Goal: Information Seeking & Learning: Find specific fact

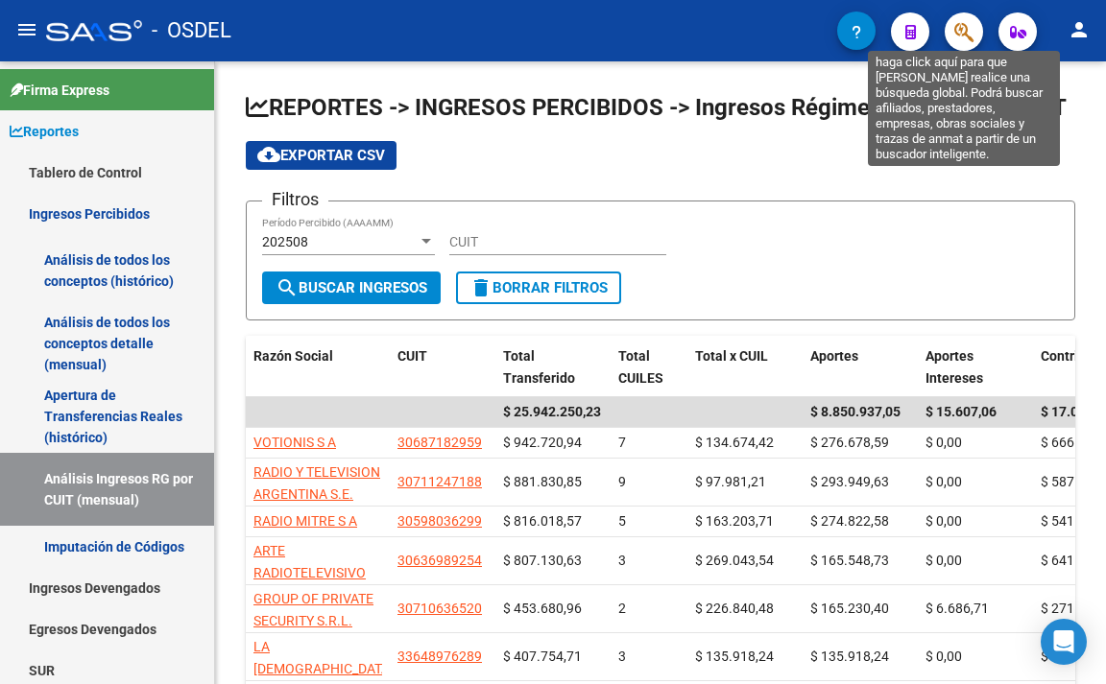
click at [962, 35] on icon "button" at bounding box center [963, 32] width 19 height 22
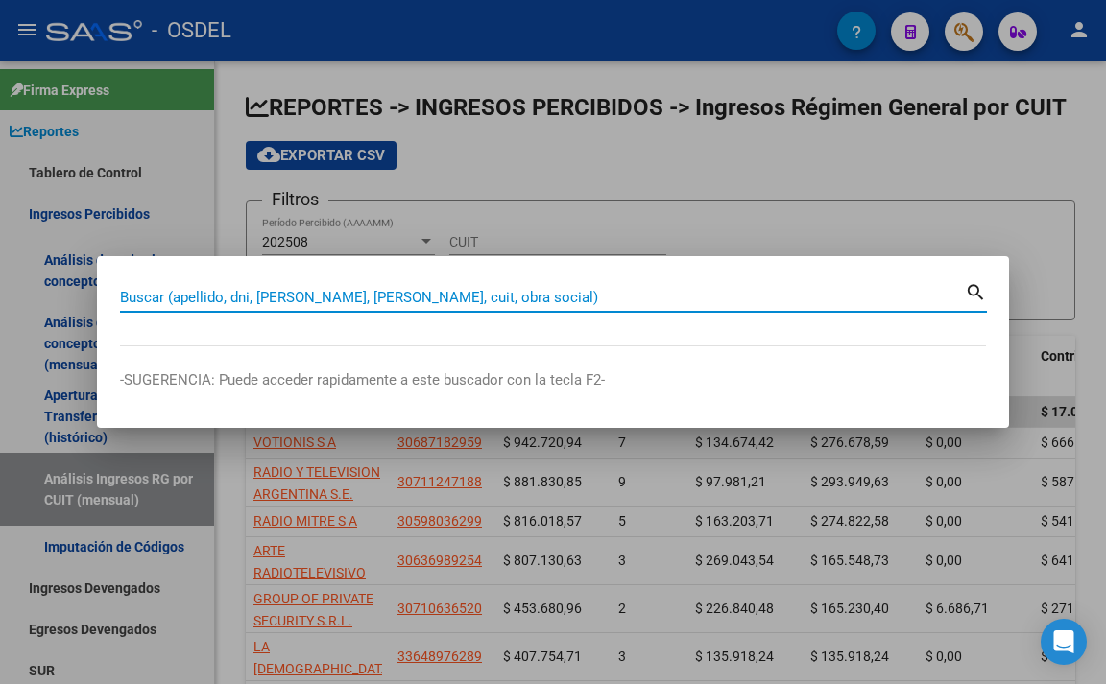
click at [876, 298] on input "Buscar (apellido, dni, [PERSON_NAME], [PERSON_NAME], cuit, obra social)" at bounding box center [542, 297] width 845 height 17
click at [563, 299] on input "Buscar (apellido, dni, [PERSON_NAME], [PERSON_NAME], cuit, obra social)" at bounding box center [542, 297] width 845 height 17
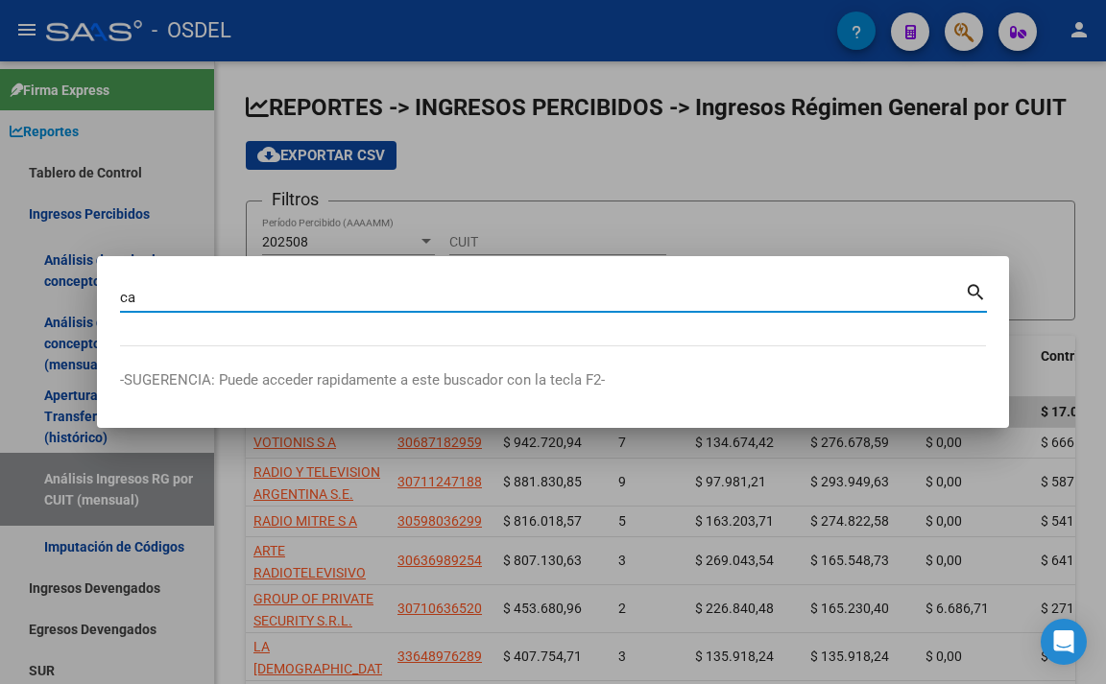
type input "c"
type input "[PERSON_NAME]"
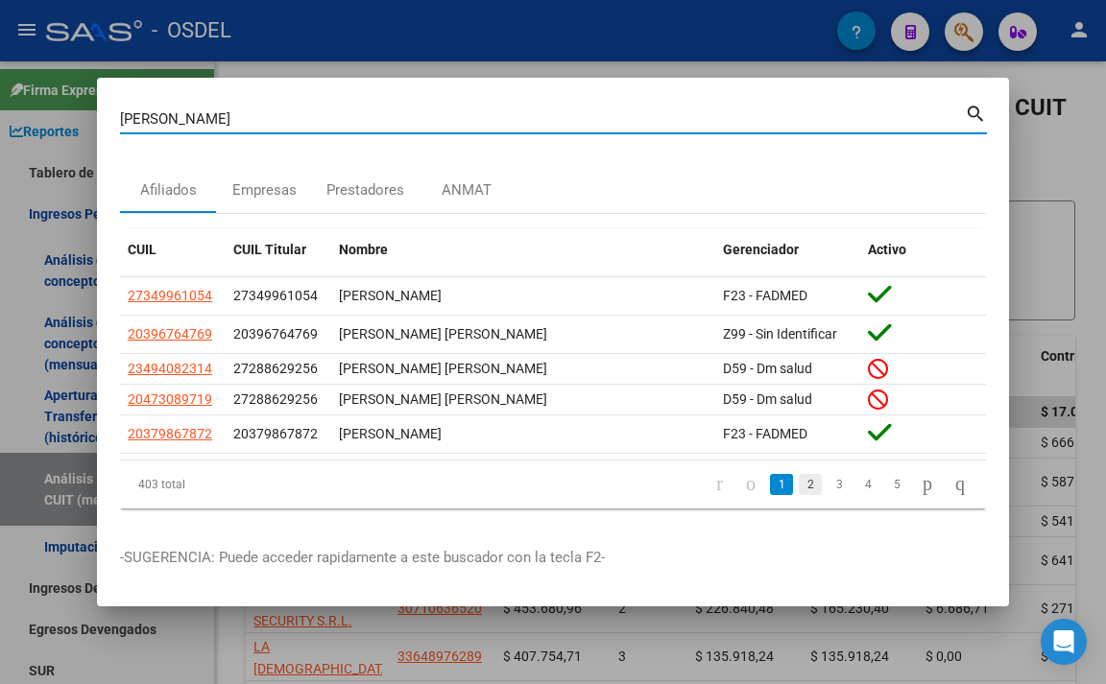
click at [799, 490] on link "2" at bounding box center [810, 484] width 23 height 21
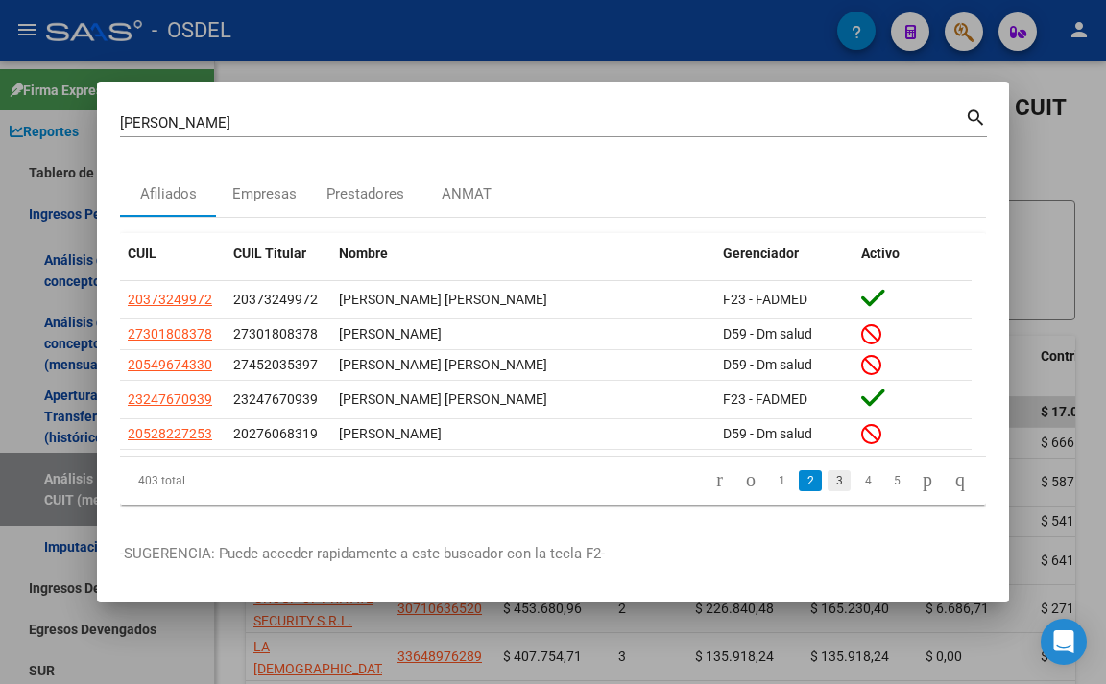
click at [827, 490] on link "3" at bounding box center [838, 480] width 23 height 21
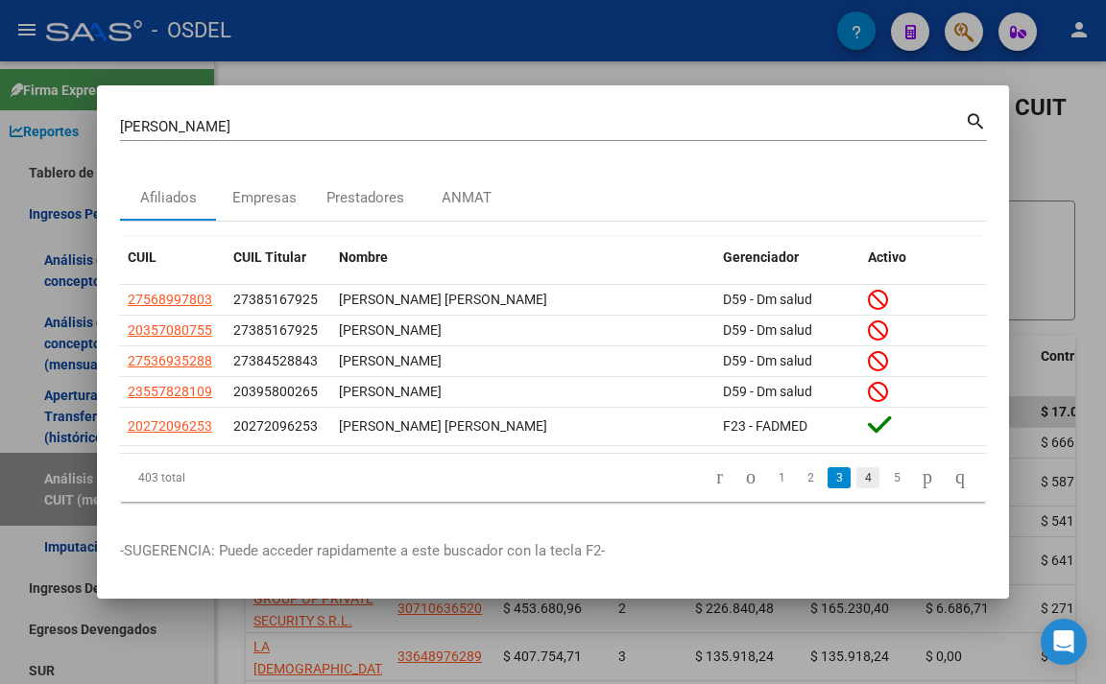
click at [856, 489] on link "4" at bounding box center [867, 477] width 23 height 21
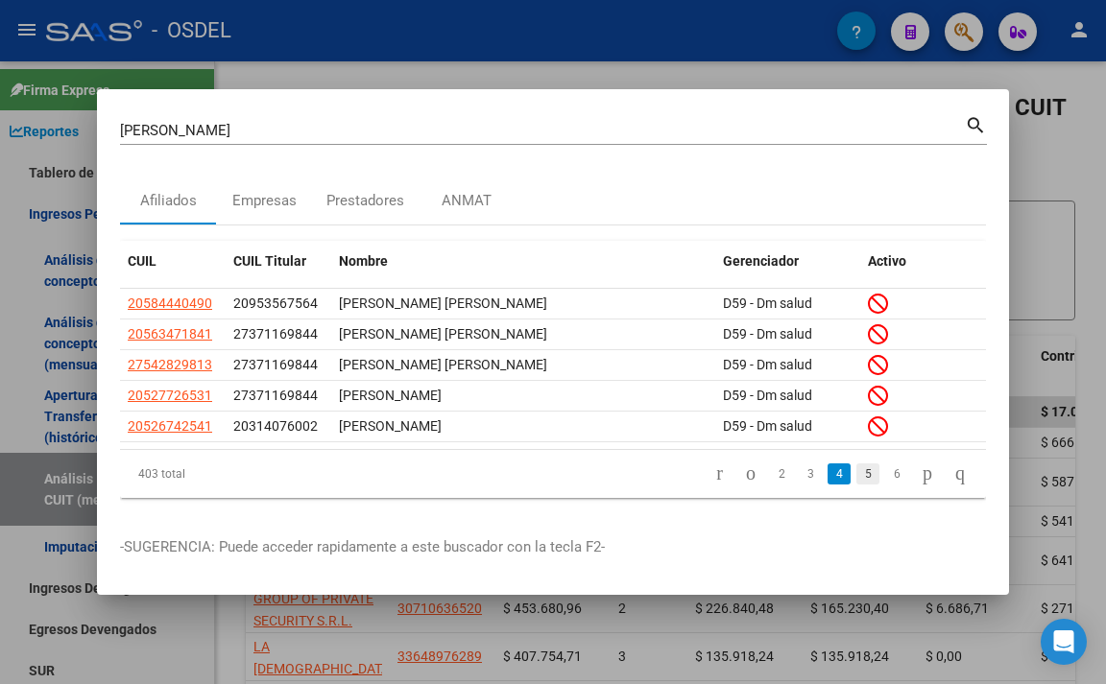
click at [856, 479] on link "5" at bounding box center [867, 474] width 23 height 21
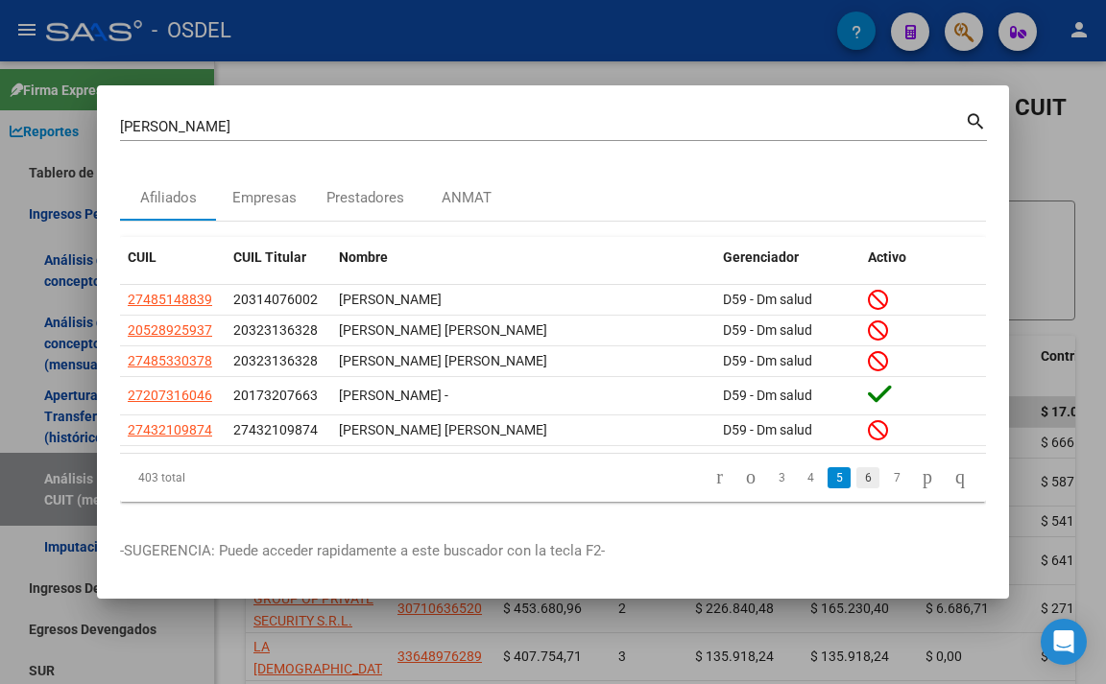
click at [856, 487] on link "6" at bounding box center [867, 477] width 23 height 21
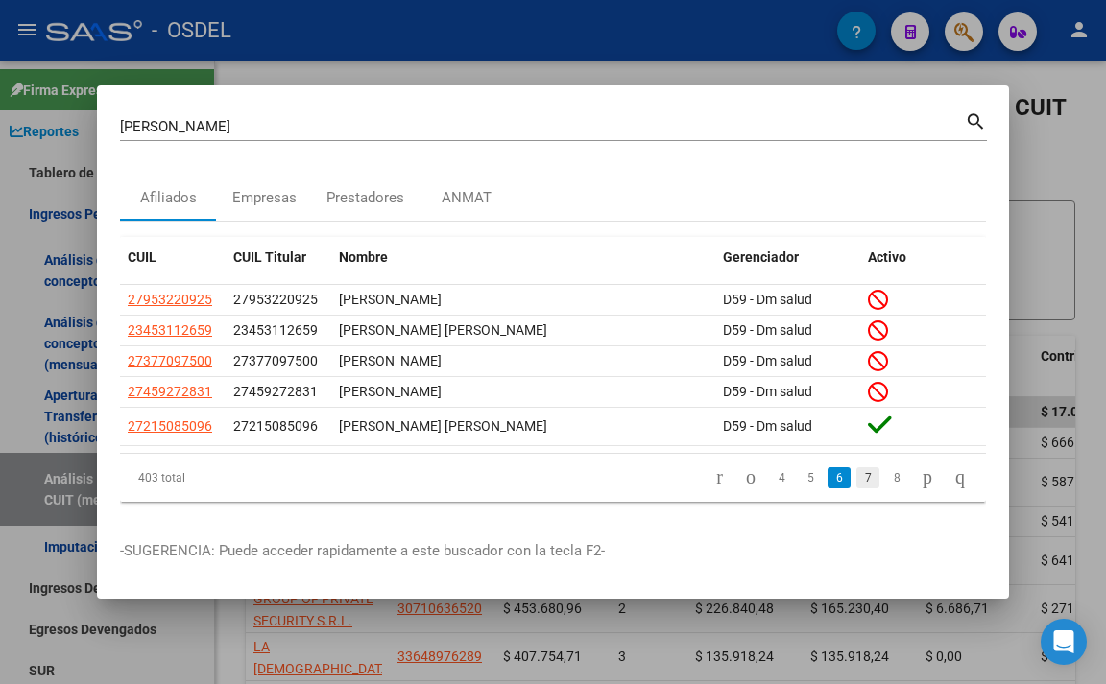
click at [856, 481] on link "7" at bounding box center [867, 477] width 23 height 21
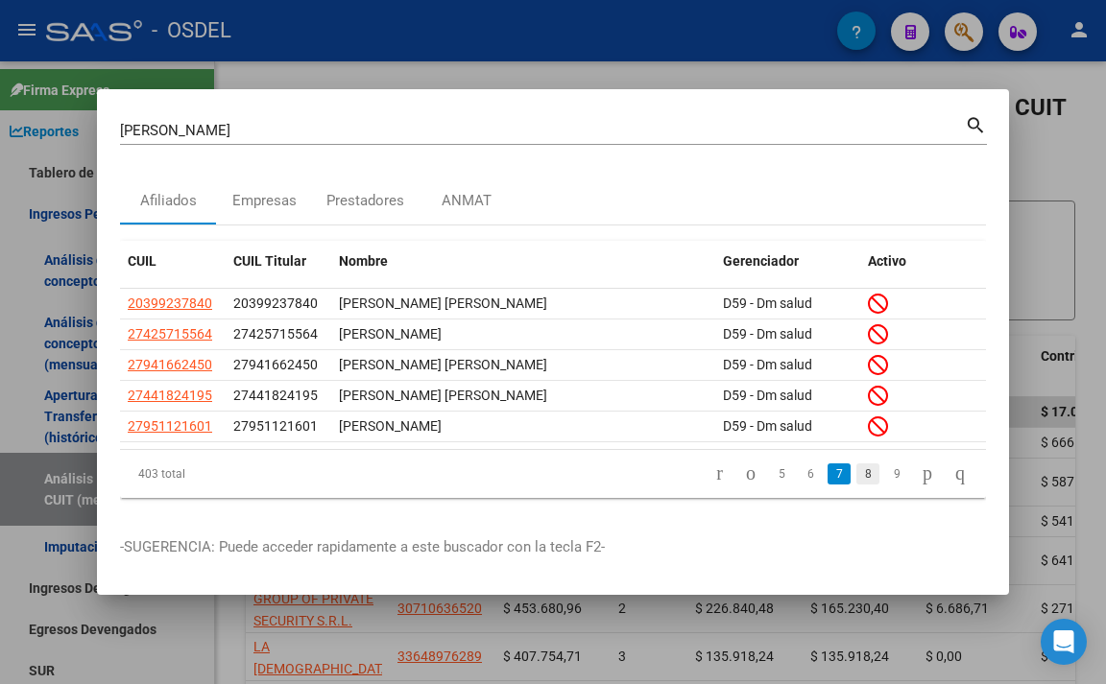
click at [856, 483] on link "8" at bounding box center [867, 474] width 23 height 21
click at [854, 483] on link "9" at bounding box center [865, 474] width 23 height 21
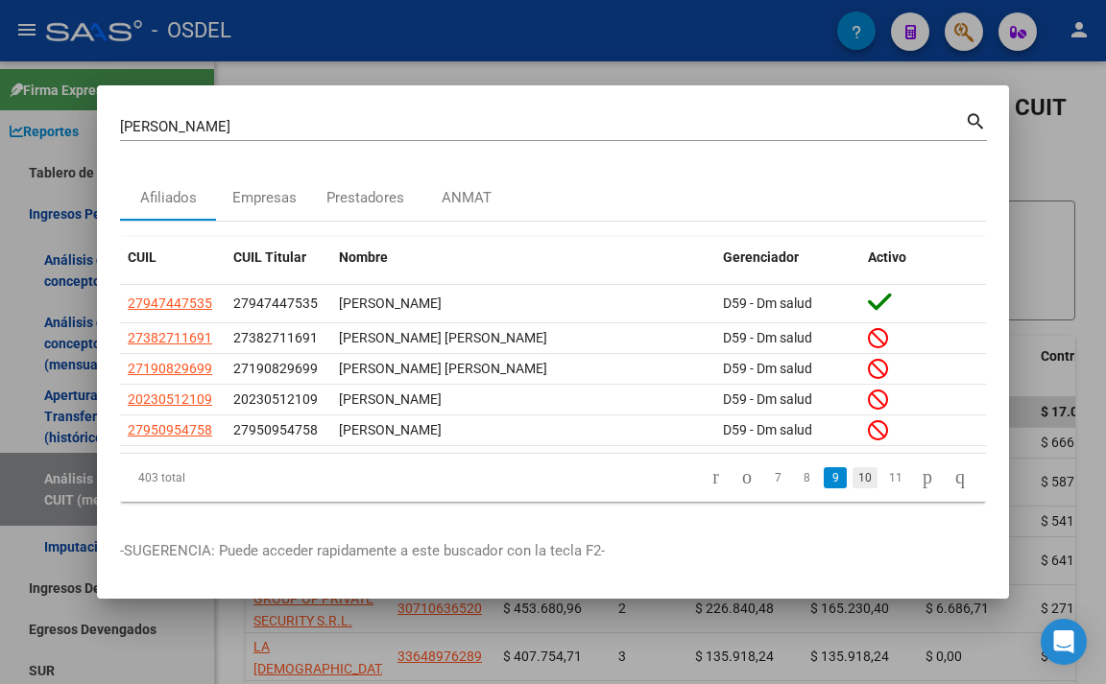
click at [852, 483] on link "10" at bounding box center [864, 477] width 25 height 21
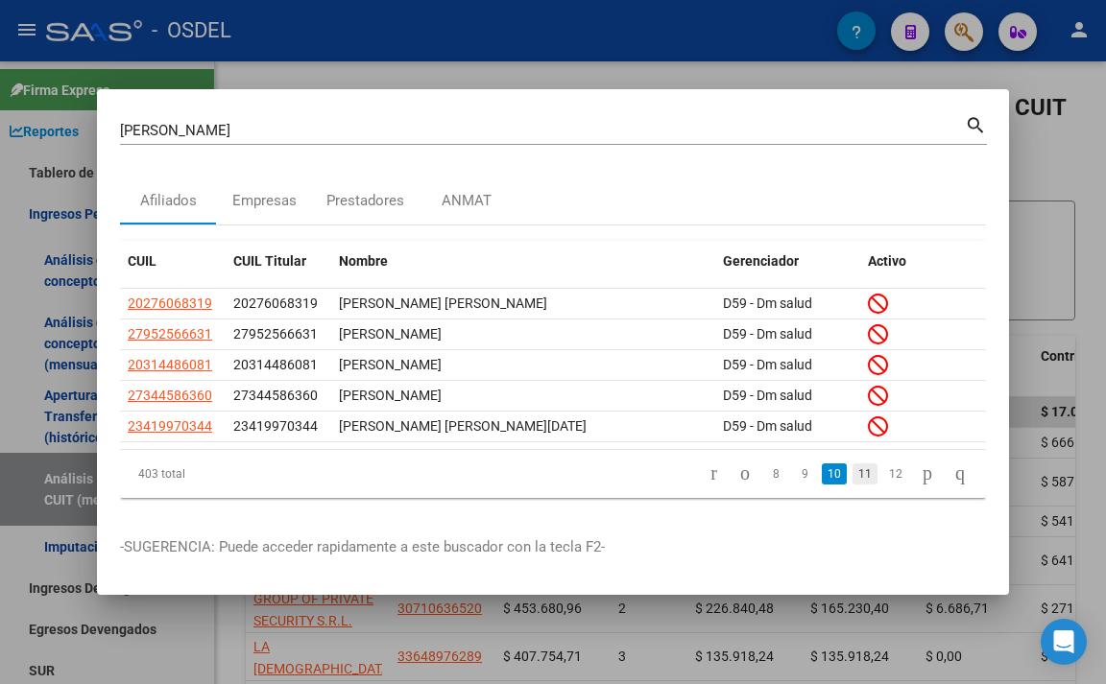
click at [852, 484] on link "11" at bounding box center [864, 474] width 25 height 21
click at [852, 485] on link "12" at bounding box center [864, 474] width 25 height 21
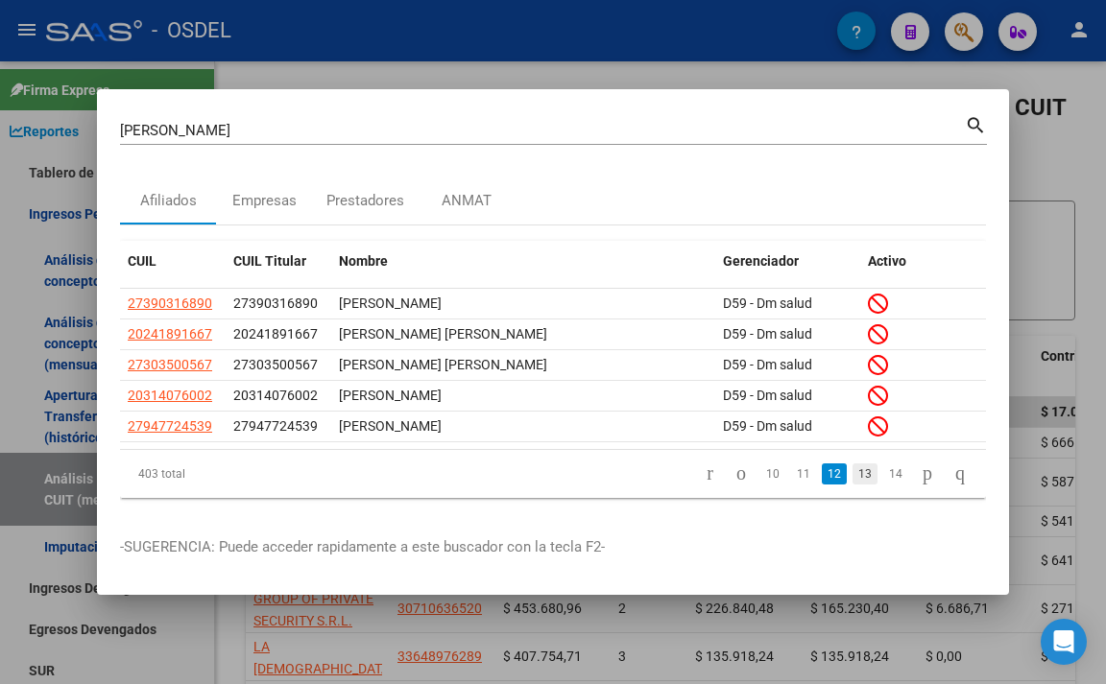
click at [852, 484] on link "13" at bounding box center [864, 474] width 25 height 21
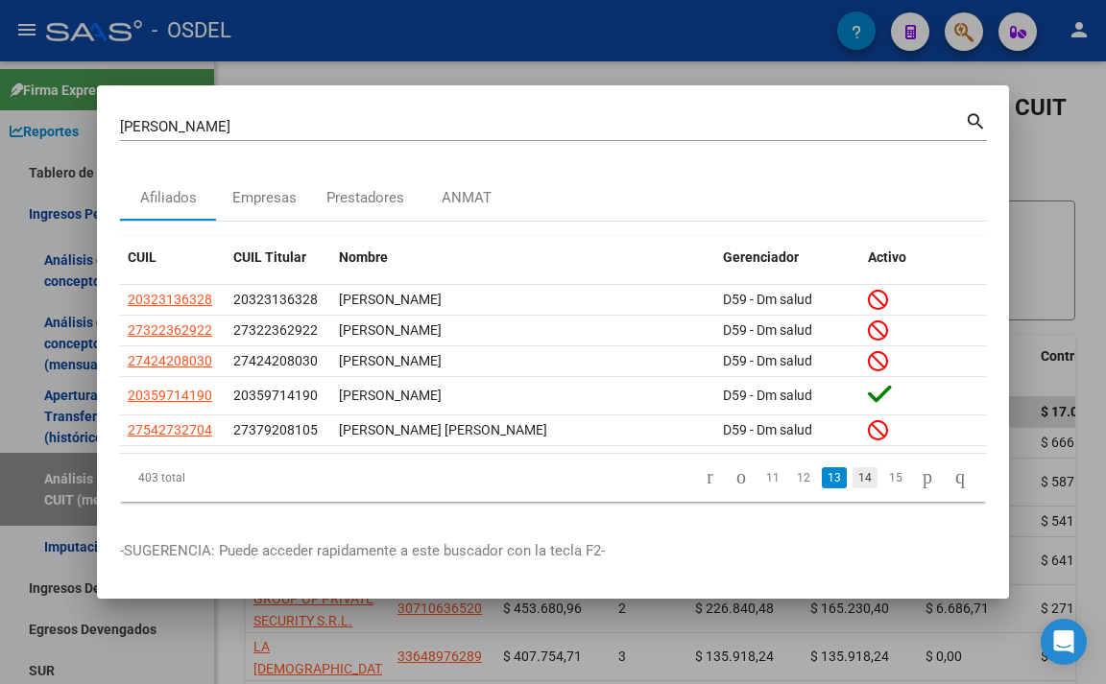
click at [852, 485] on link "14" at bounding box center [864, 477] width 25 height 21
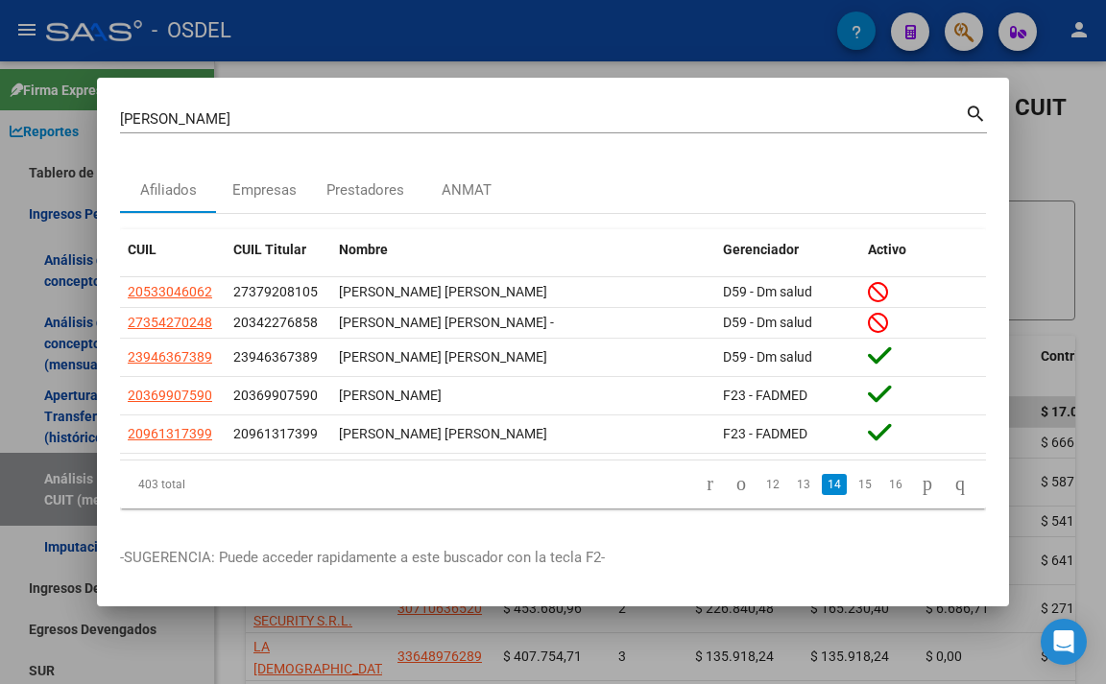
click at [852, 485] on link "15" at bounding box center [864, 484] width 25 height 21
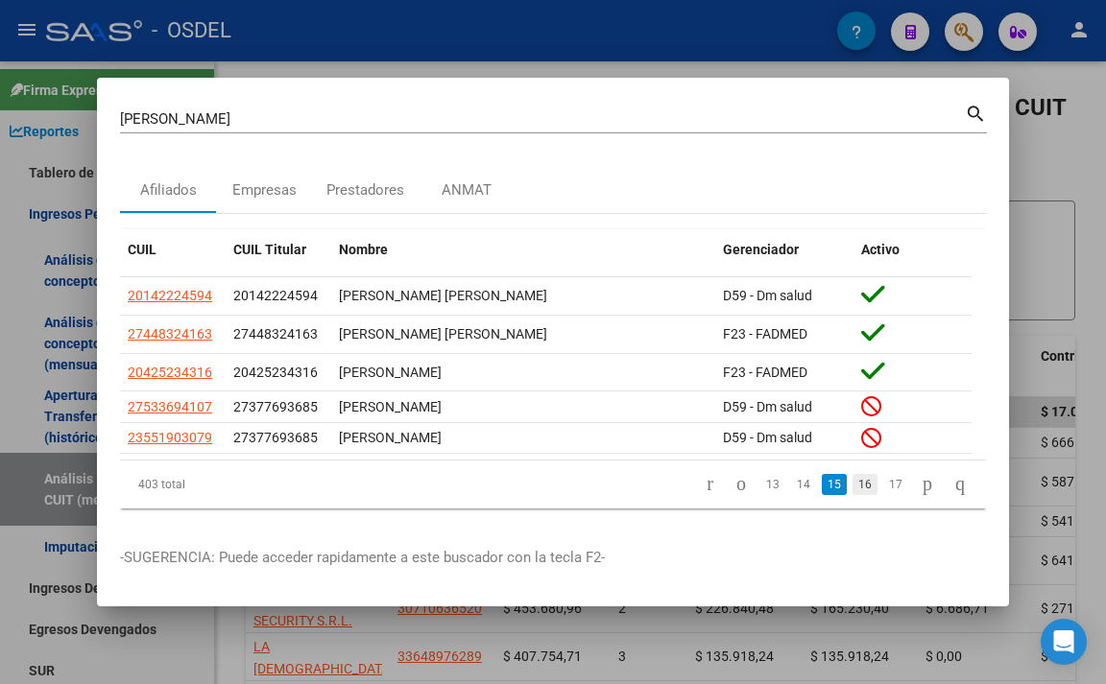
click at [852, 489] on link "16" at bounding box center [864, 484] width 25 height 21
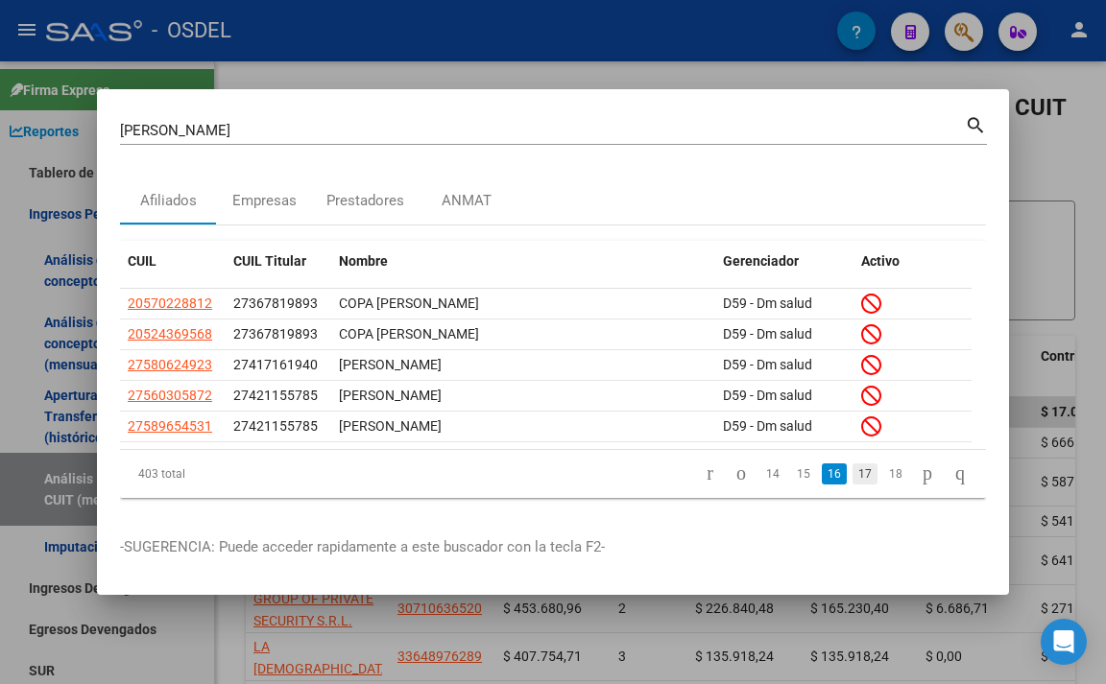
click at [852, 471] on link "17" at bounding box center [864, 474] width 25 height 21
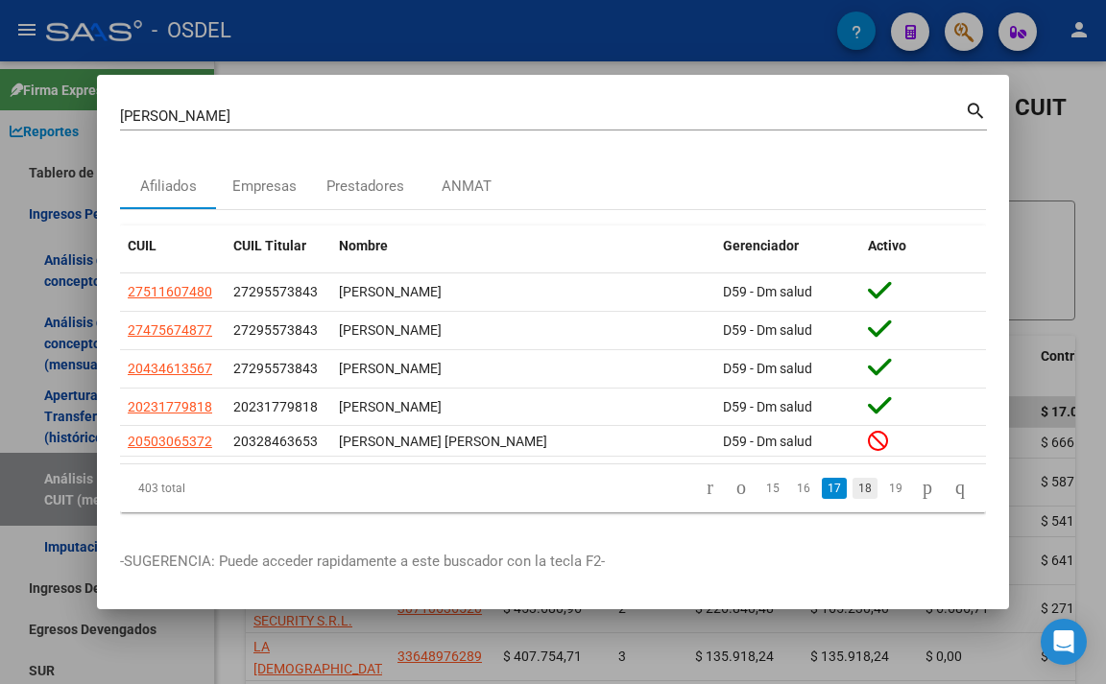
click at [852, 497] on link "18" at bounding box center [864, 488] width 25 height 21
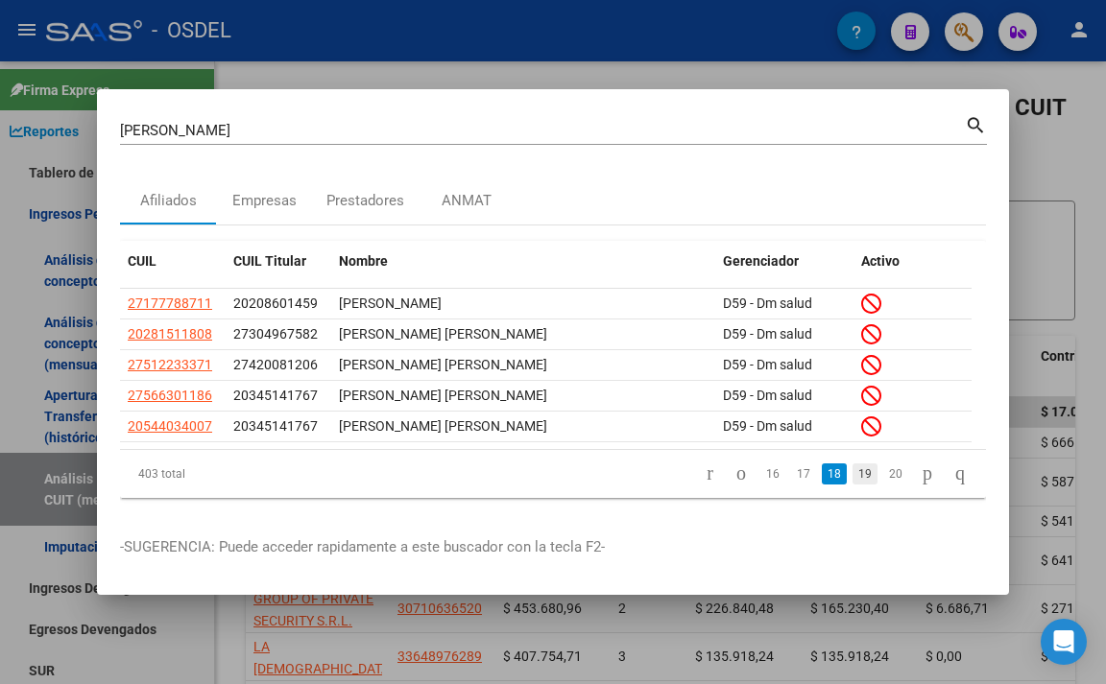
click at [852, 485] on link "19" at bounding box center [864, 474] width 25 height 21
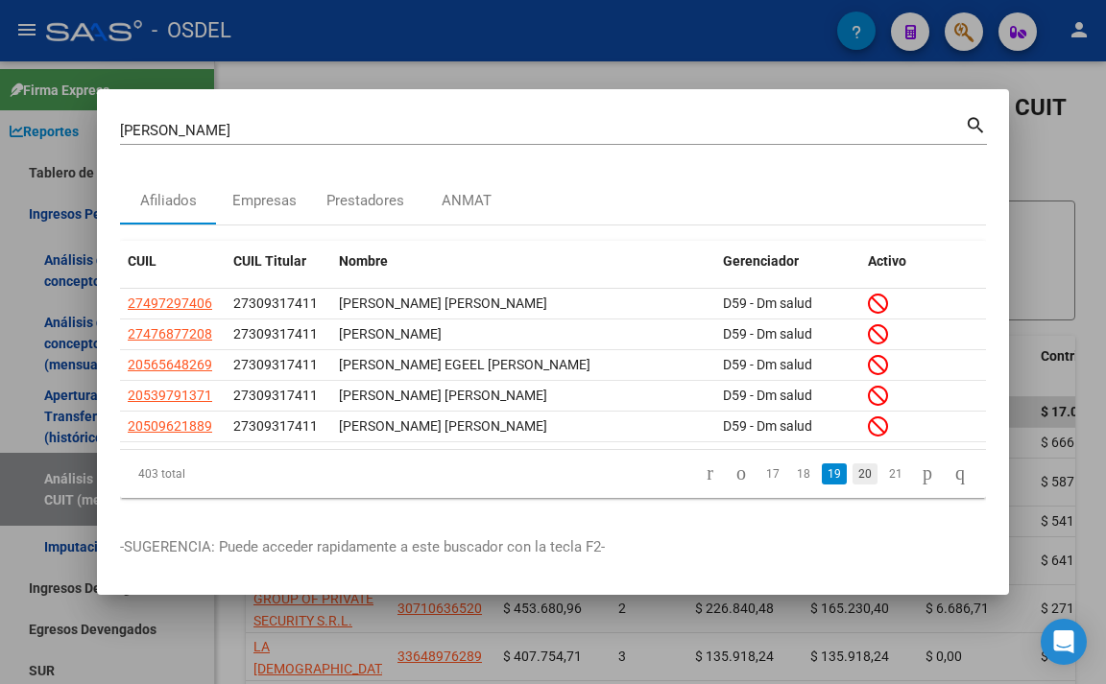
click at [852, 485] on link "20" at bounding box center [864, 474] width 25 height 21
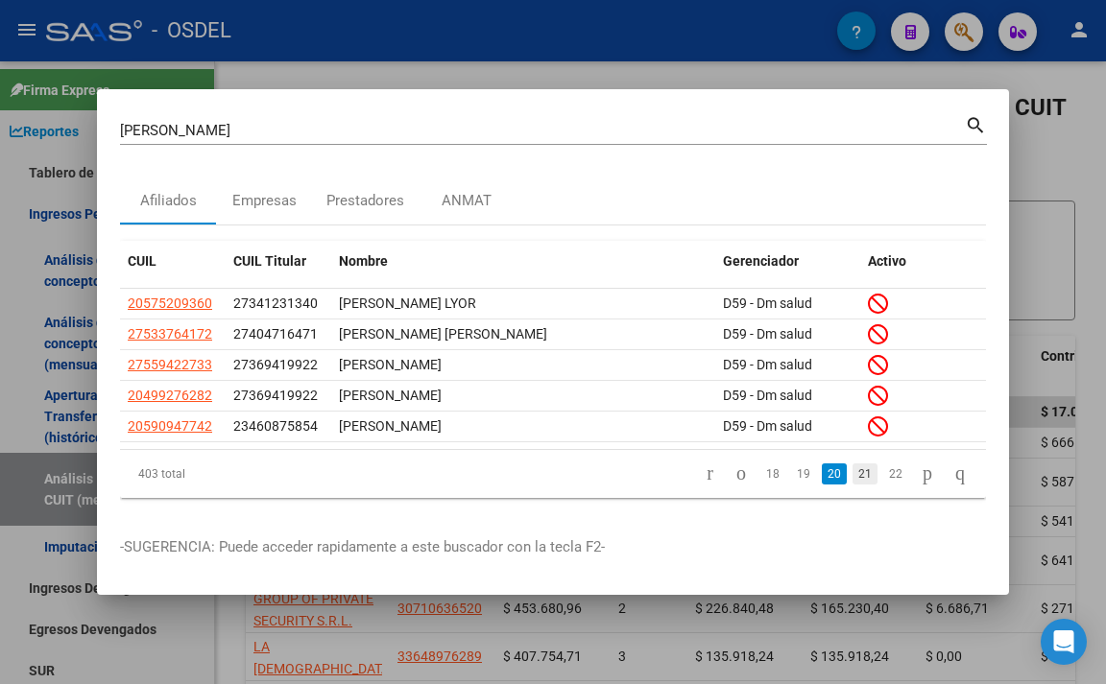
click at [852, 480] on link "21" at bounding box center [864, 474] width 25 height 21
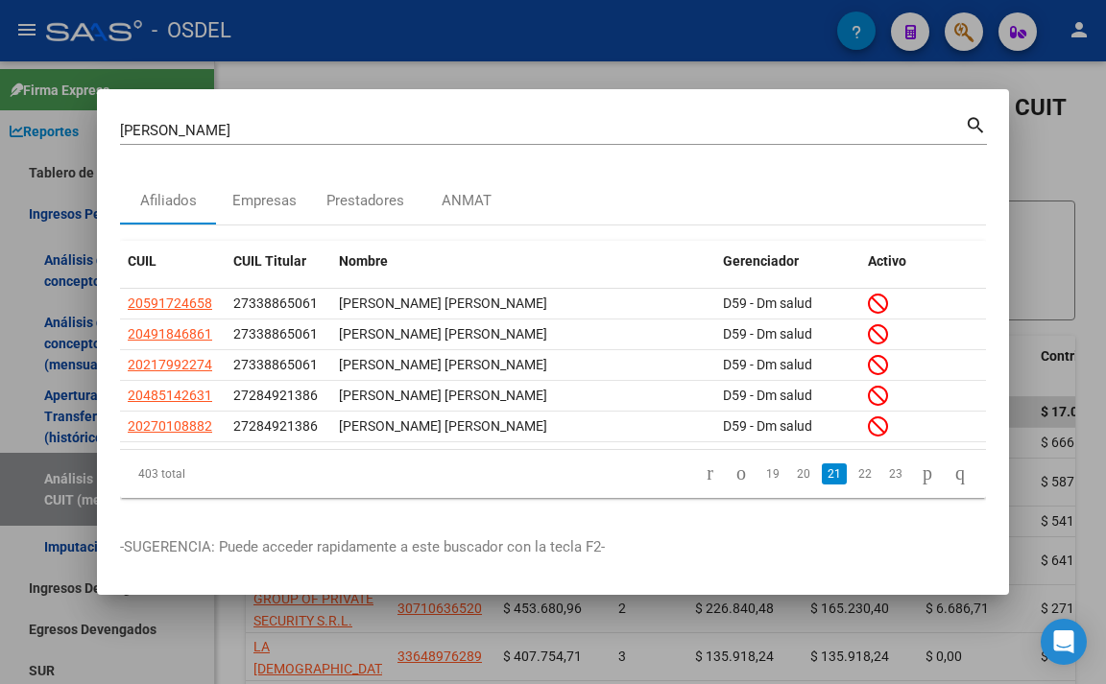
click at [852, 480] on link "22" at bounding box center [864, 474] width 25 height 21
click at [852, 480] on link "23" at bounding box center [864, 474] width 25 height 21
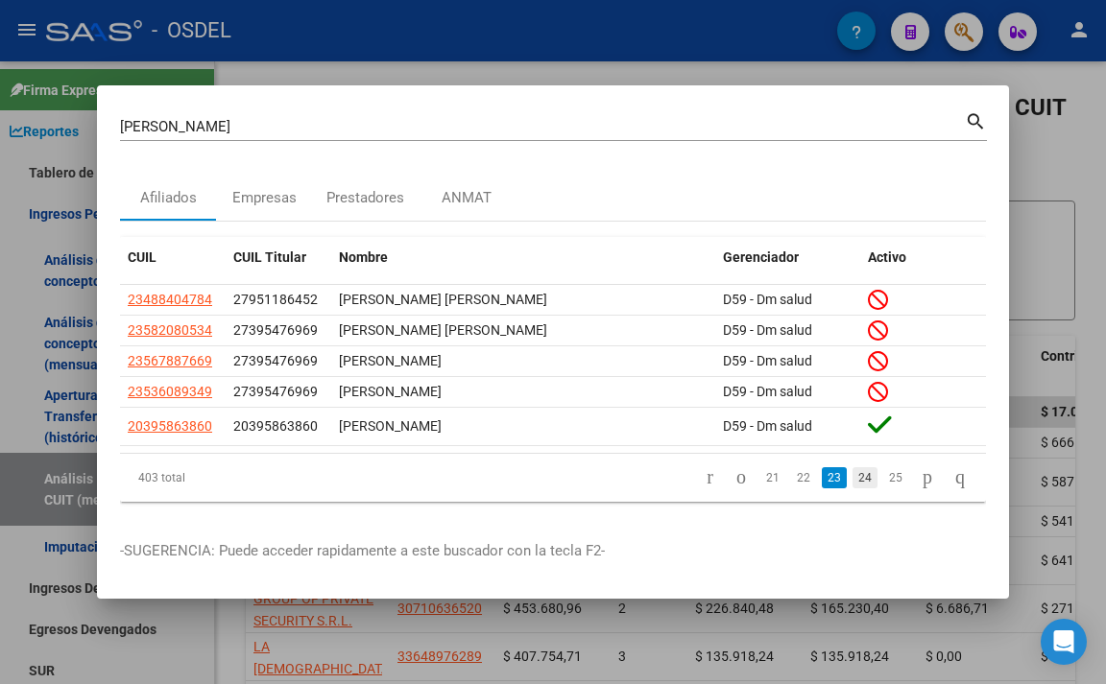
click at [852, 478] on link "24" at bounding box center [864, 477] width 25 height 21
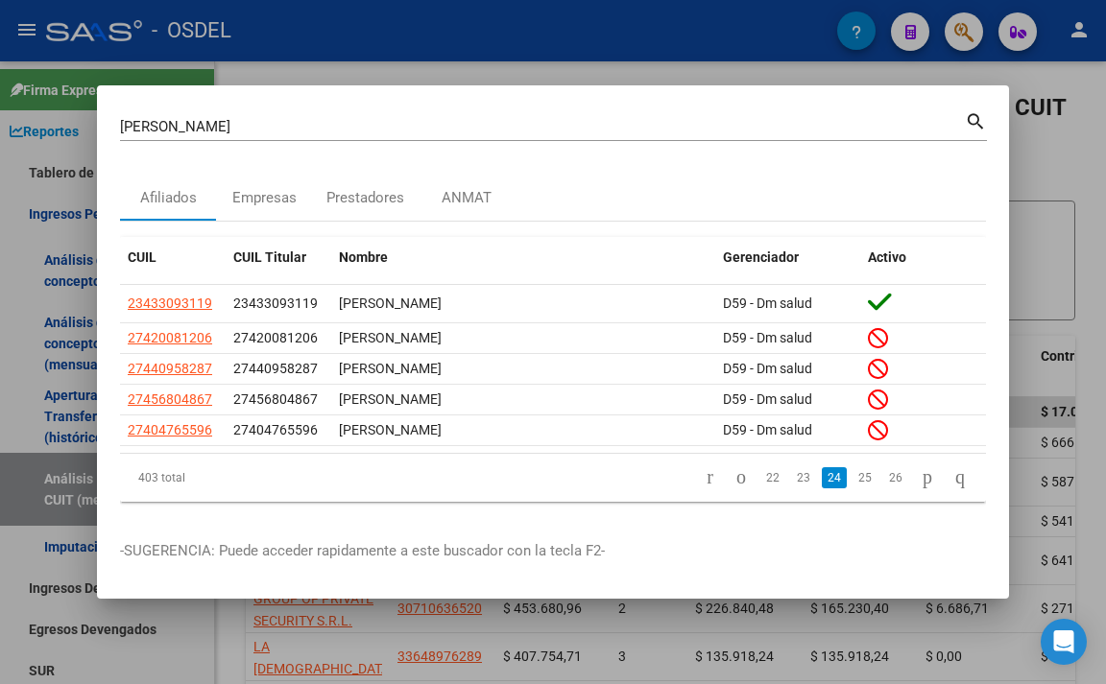
click at [852, 478] on link "25" at bounding box center [864, 477] width 25 height 21
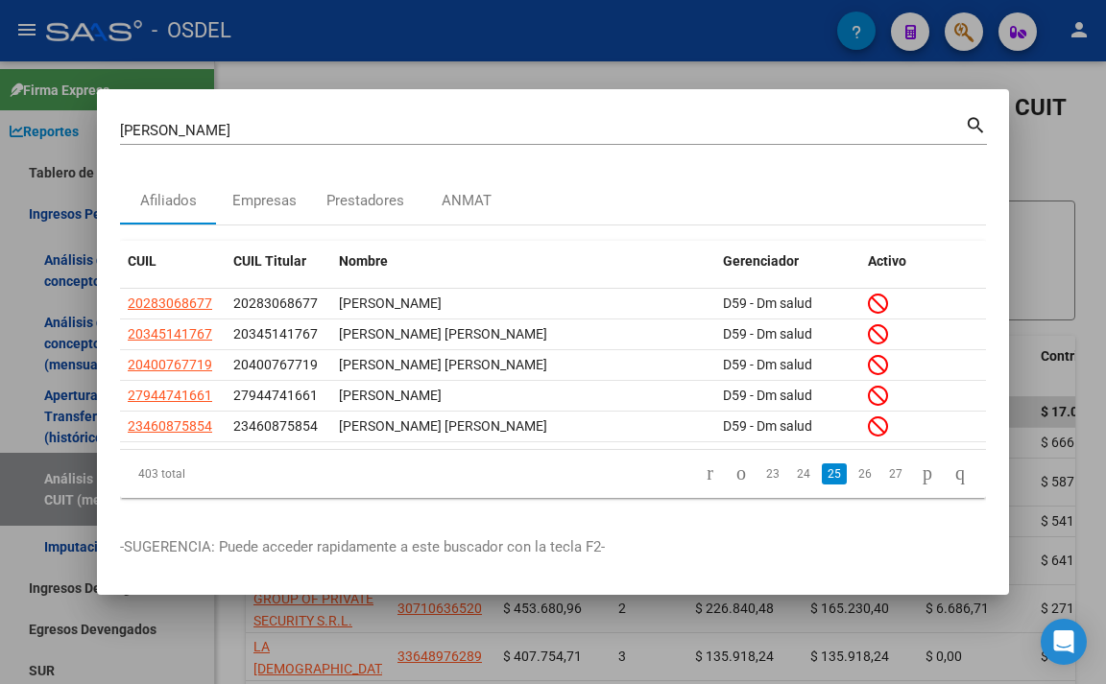
click at [770, 81] on div at bounding box center [553, 342] width 1106 height 684
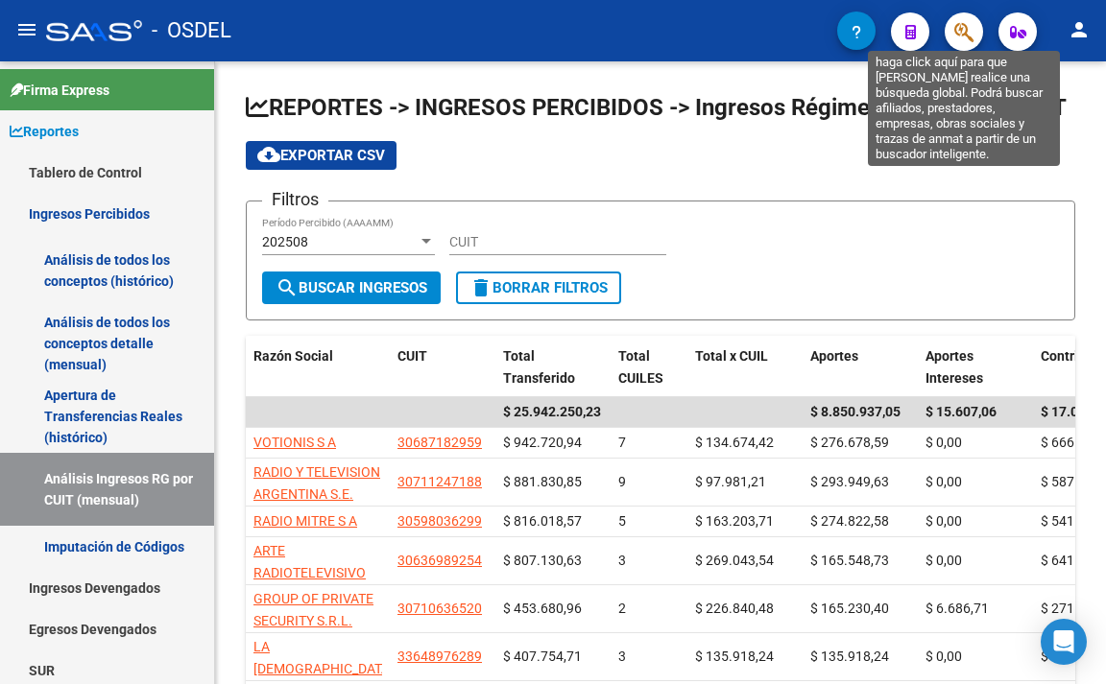
click at [967, 31] on icon "button" at bounding box center [963, 32] width 19 height 22
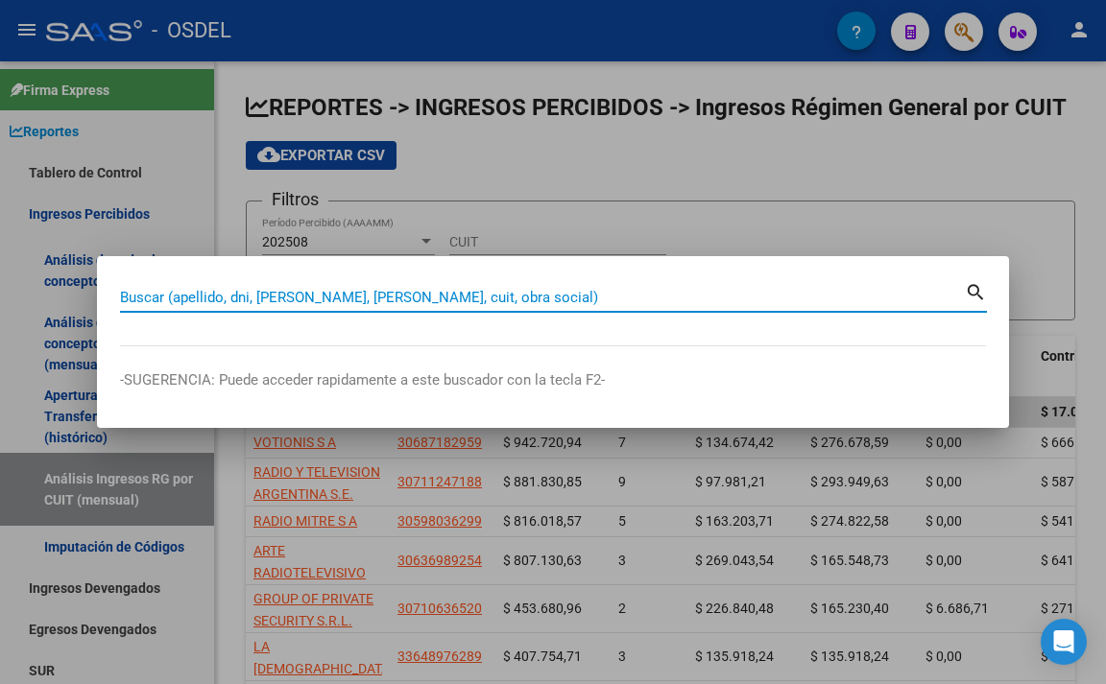
click at [633, 291] on input "Buscar (apellido, dni, [PERSON_NAME], [PERSON_NAME], cuit, obra social)" at bounding box center [542, 297] width 845 height 17
paste input "[PERSON_NAME]"
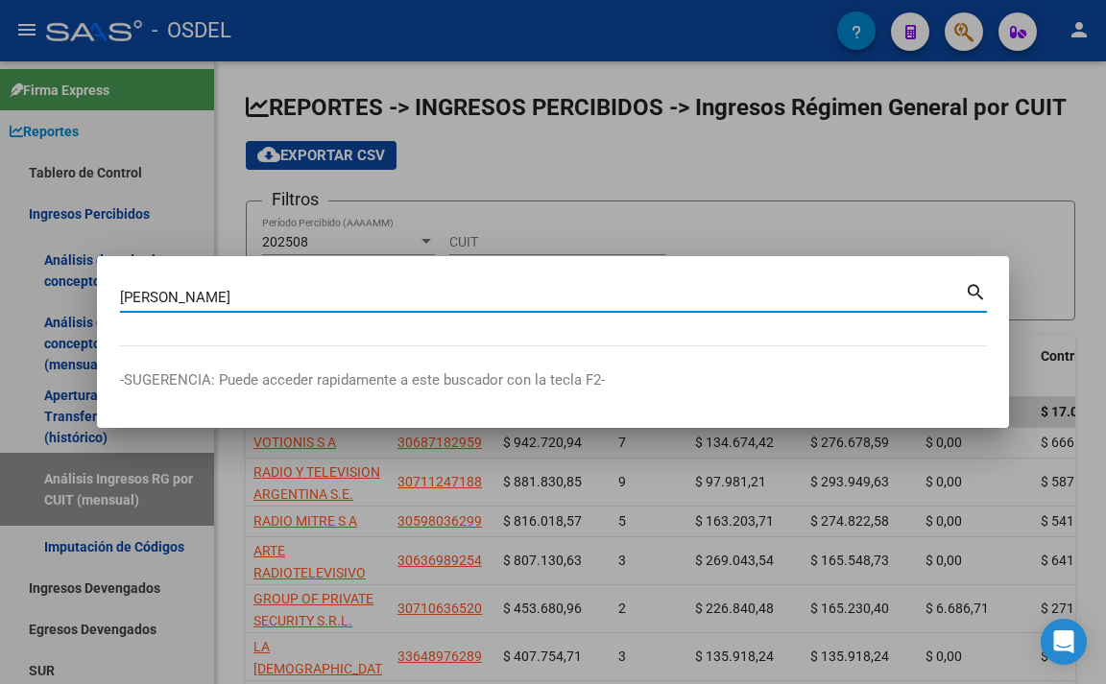
type input "[PERSON_NAME]"
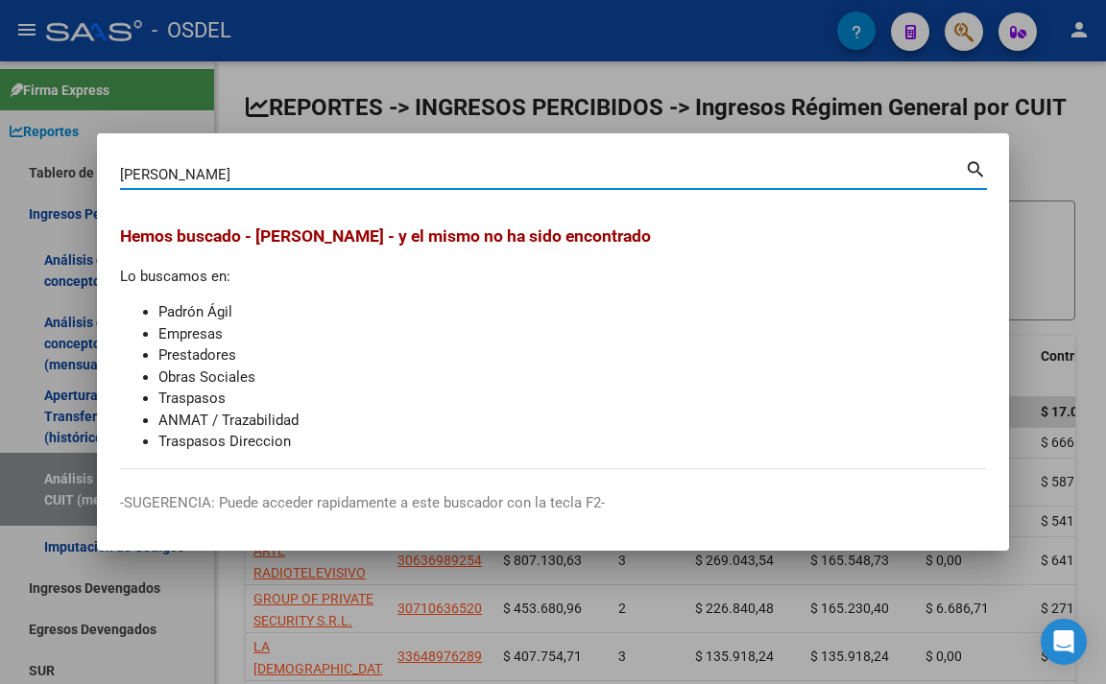
click at [1037, 143] on div at bounding box center [553, 342] width 1106 height 684
